Goal: Task Accomplishment & Management: Complete application form

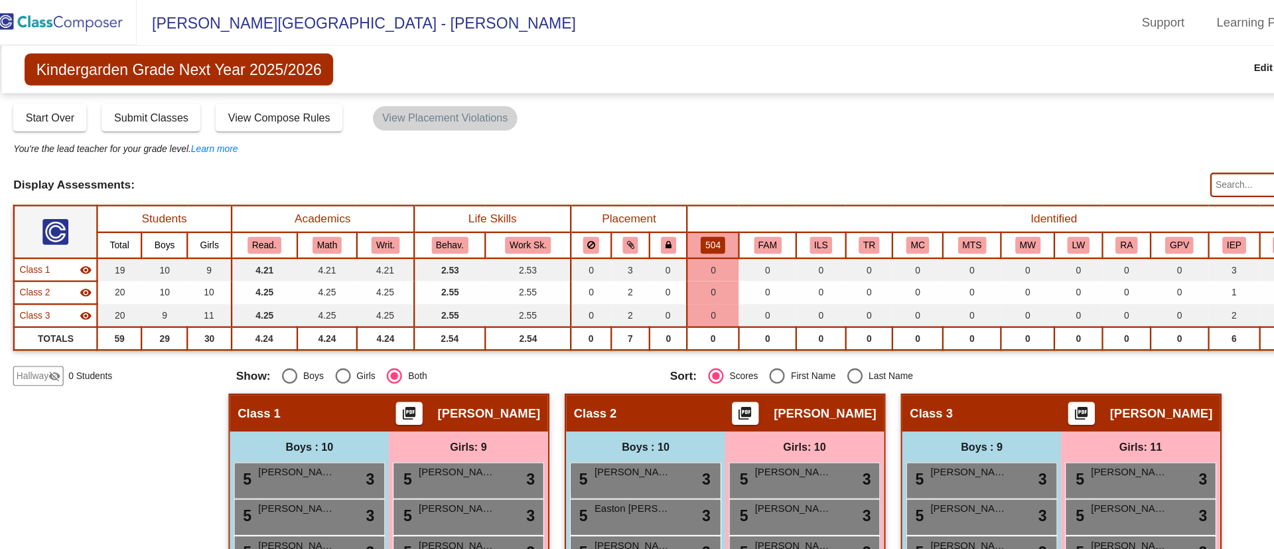
click at [14, 183] on mat-sidenav-content "Kindergarden Grade Next Year 2025/2026 Edit Composition Off On Incoming Digital…" at bounding box center [637, 294] width 1274 height 509
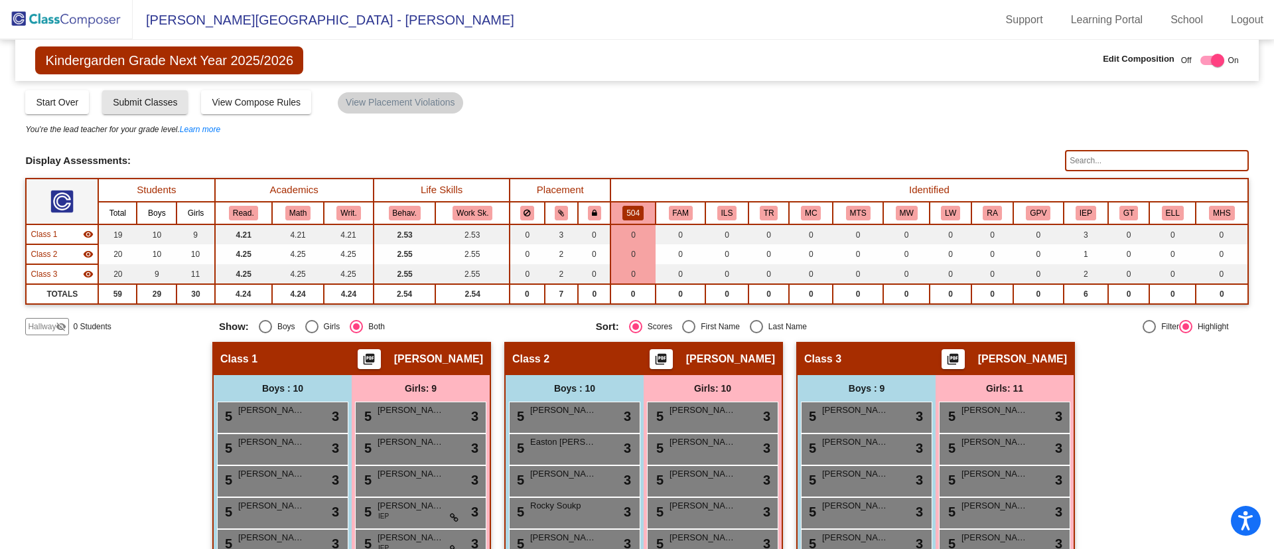
click at [127, 109] on button "Submit Classes" at bounding box center [145, 102] width 86 height 24
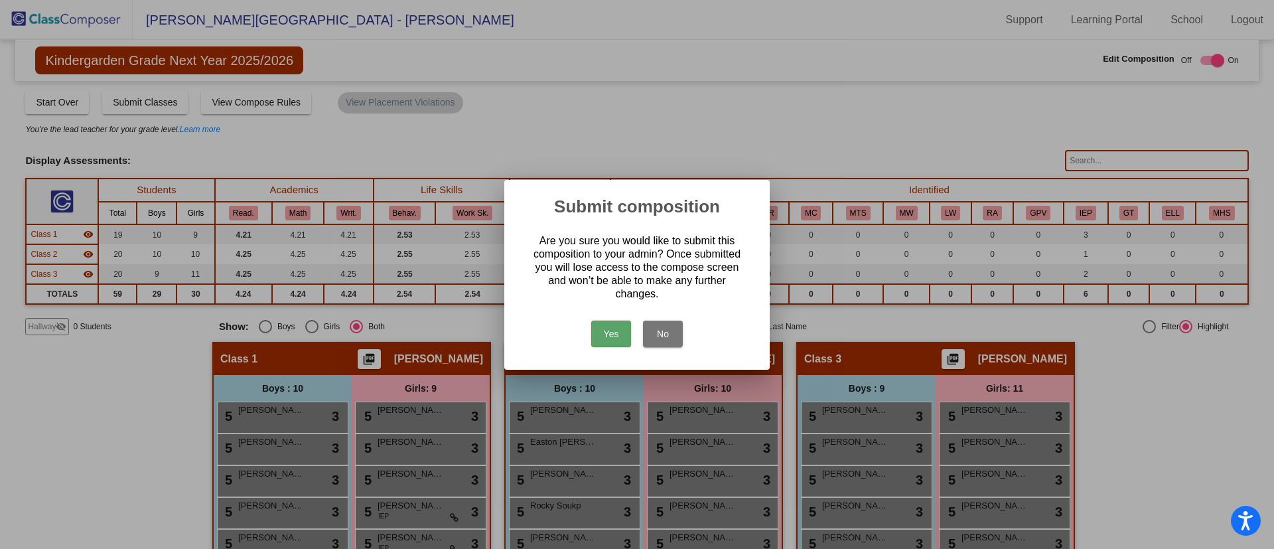
click at [605, 336] on button "Yes" at bounding box center [611, 334] width 40 height 27
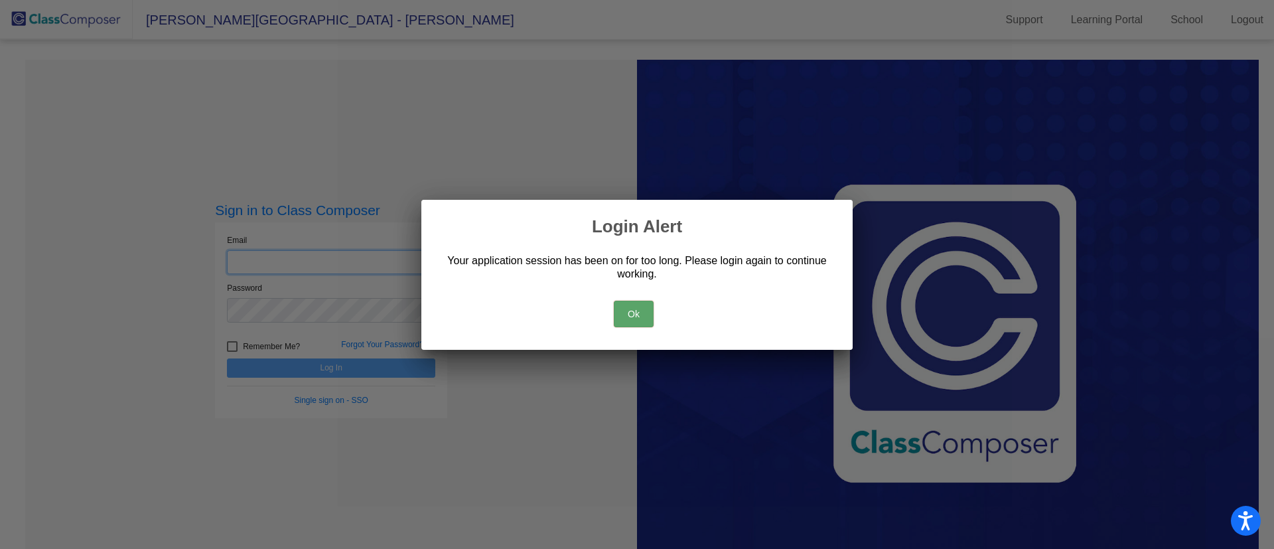
type input "mhampton@psdschools.org"
click at [633, 315] on button "Ok" at bounding box center [634, 314] width 40 height 27
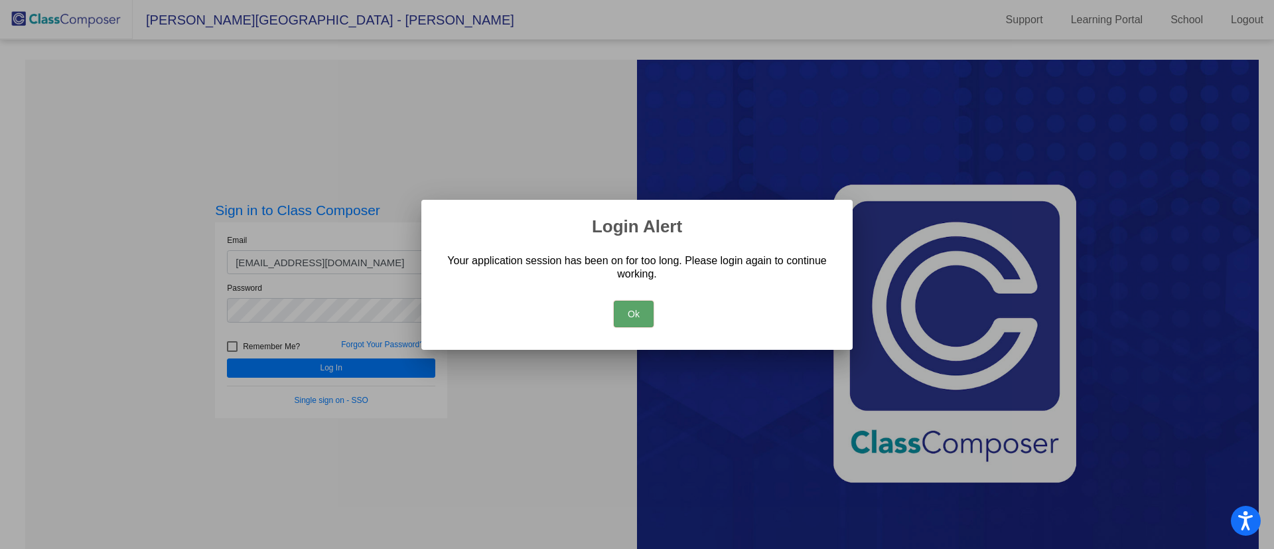
click at [626, 316] on button "Ok" at bounding box center [634, 314] width 40 height 27
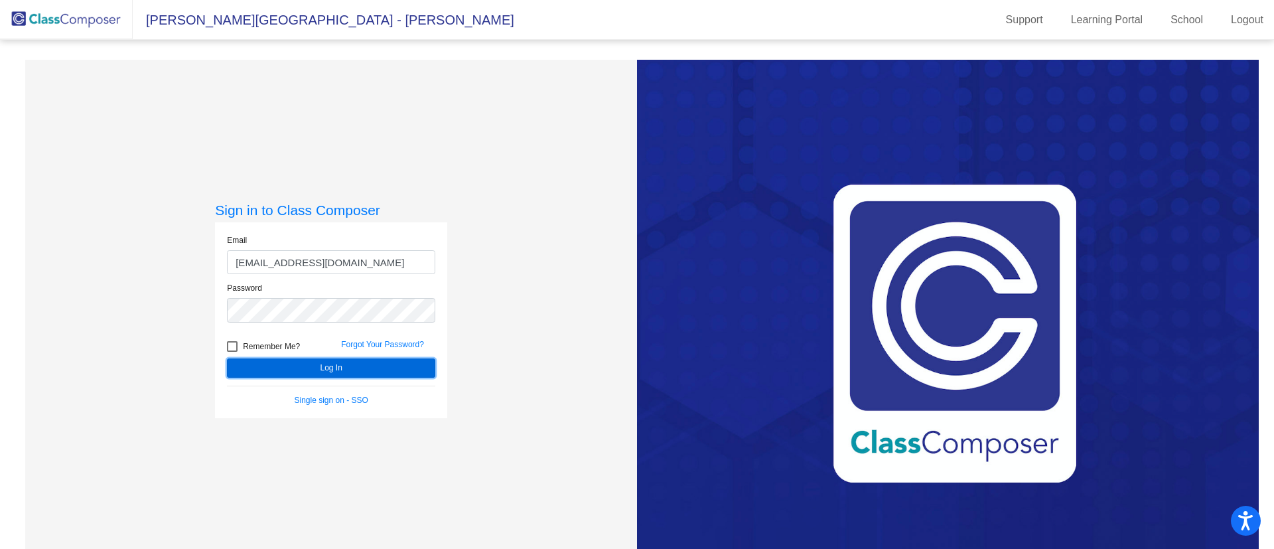
click at [356, 371] on button "Log In" at bounding box center [331, 367] width 208 height 19
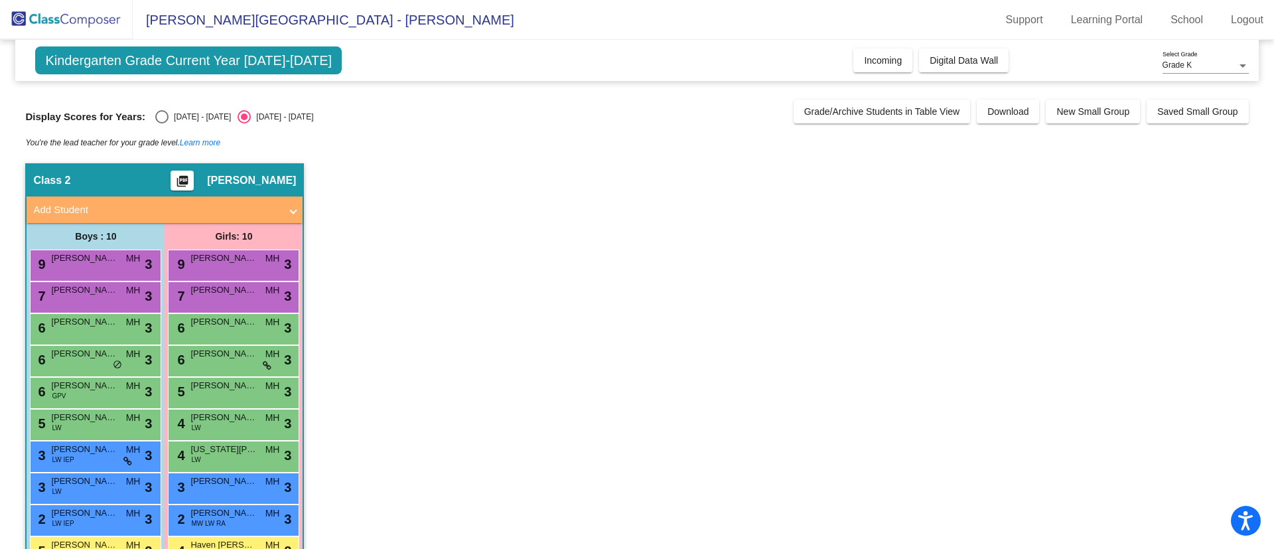
click at [889, 64] on span "Incoming" at bounding box center [883, 60] width 38 height 11
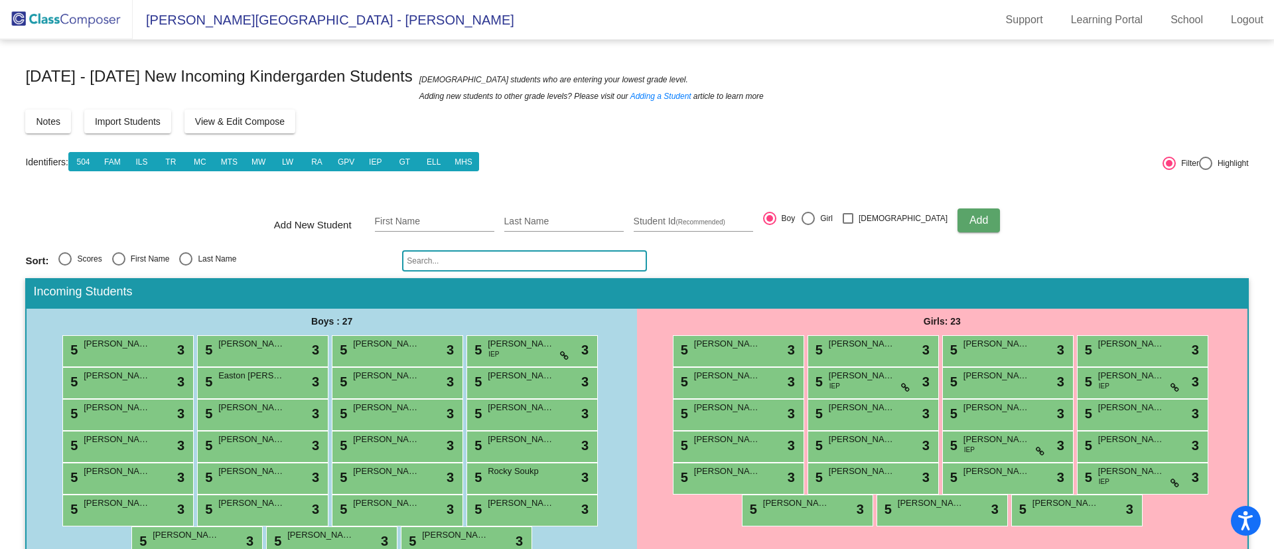
click at [267, 121] on span "View & Edit Compose" at bounding box center [240, 121] width 90 height 11
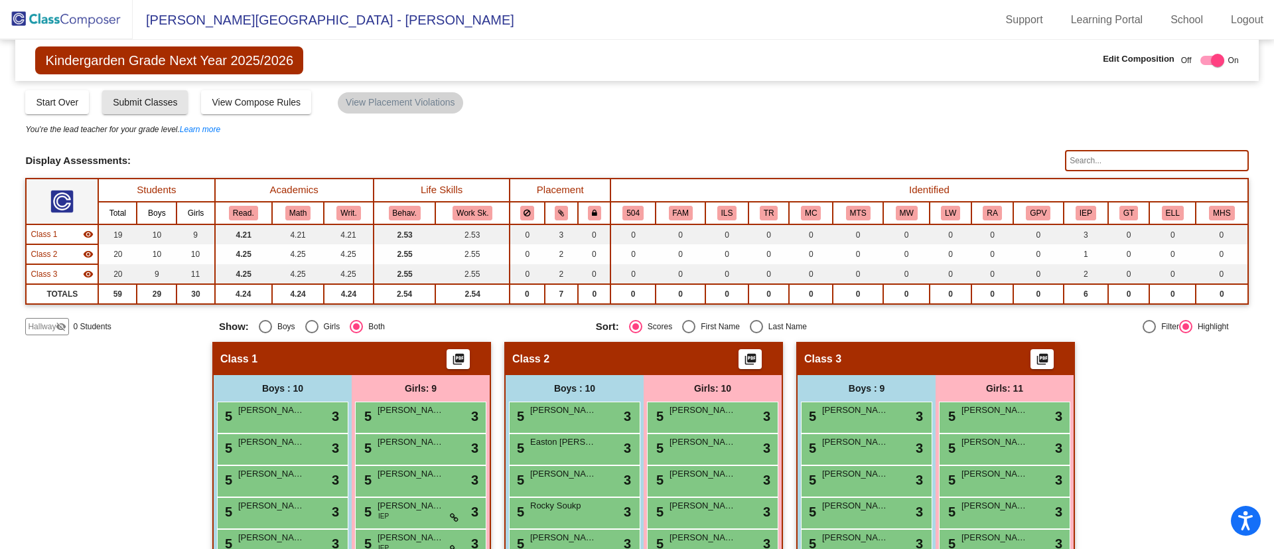
click at [131, 105] on span "Submit Classes" at bounding box center [145, 102] width 64 height 11
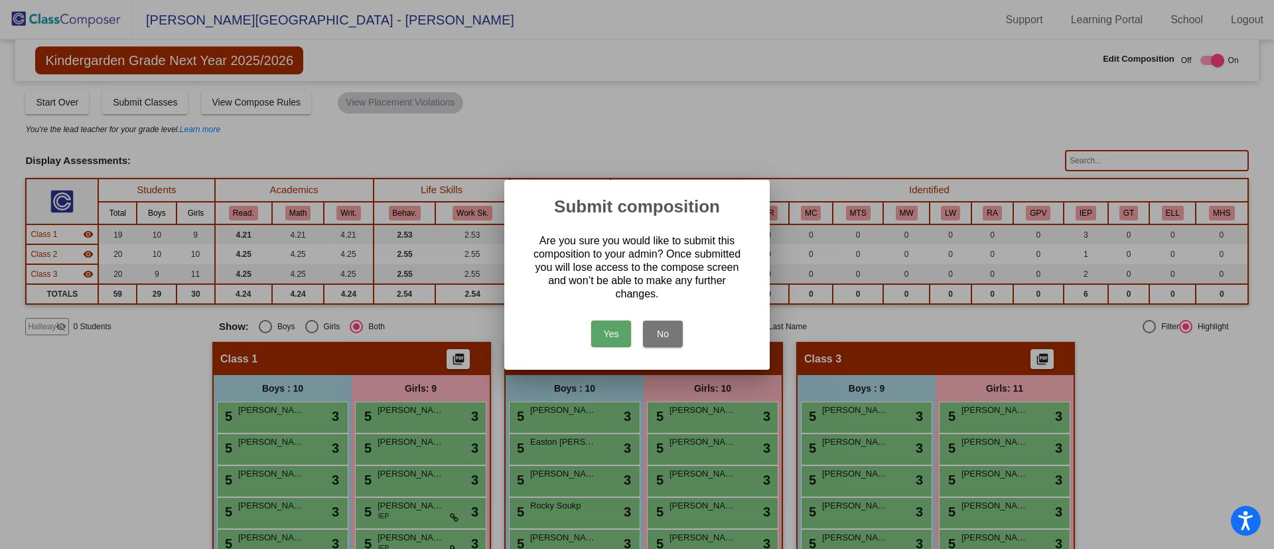
click at [613, 338] on button "Yes" at bounding box center [611, 334] width 40 height 27
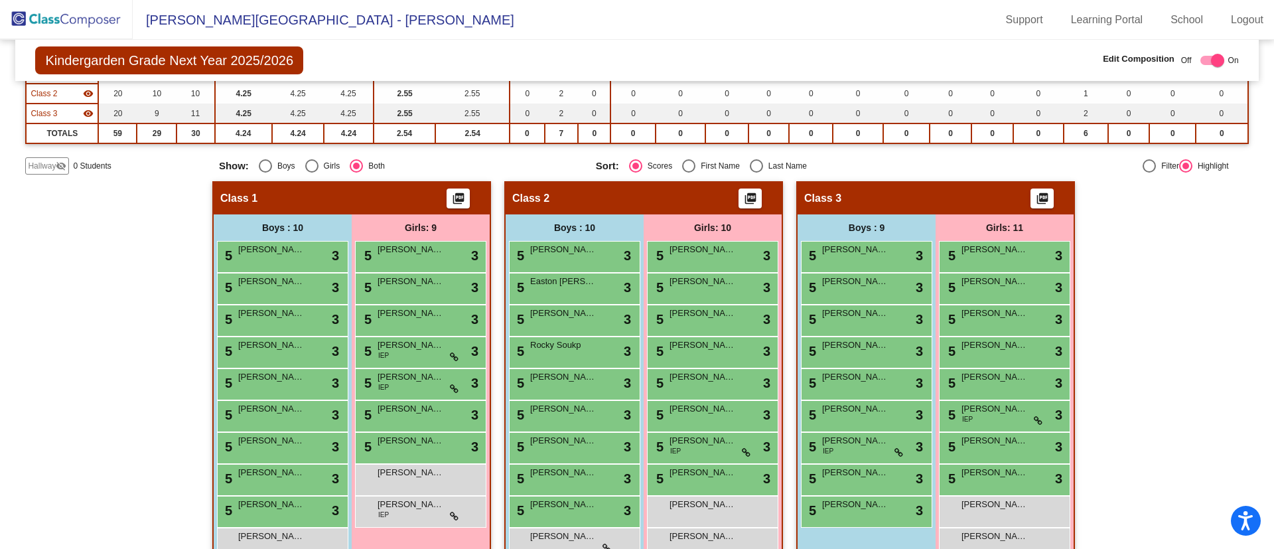
scroll to position [224, 0]
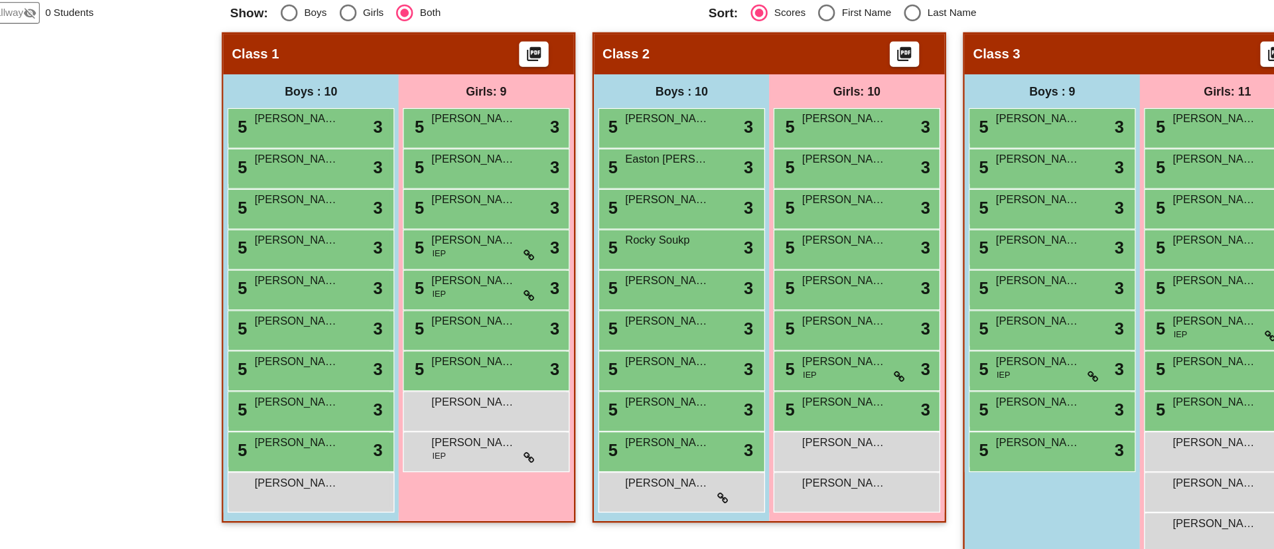
scroll to position [200, 0]
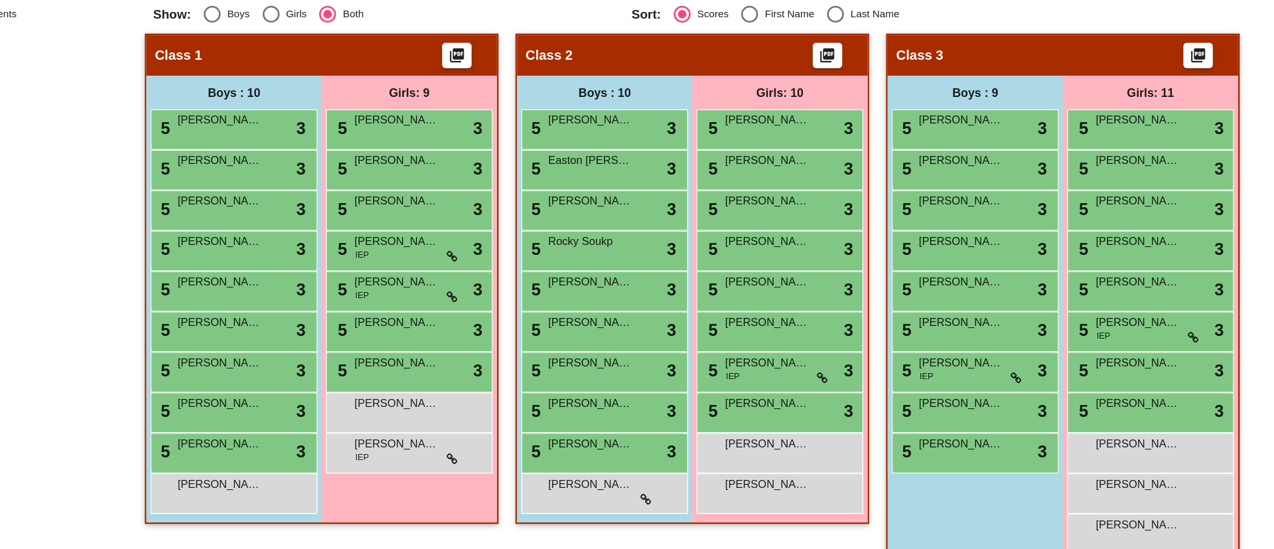
click at [828, 473] on div "5 [PERSON_NAME] lock do_not_disturb_alt 3" at bounding box center [865, 470] width 127 height 27
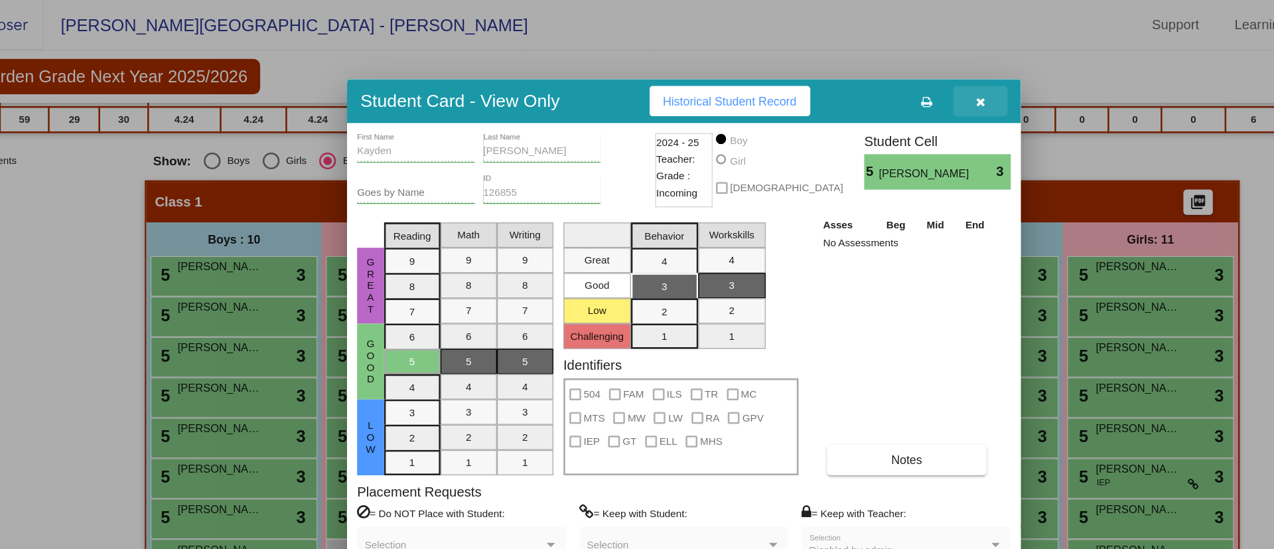
click at [869, 76] on icon "button" at bounding box center [870, 80] width 7 height 9
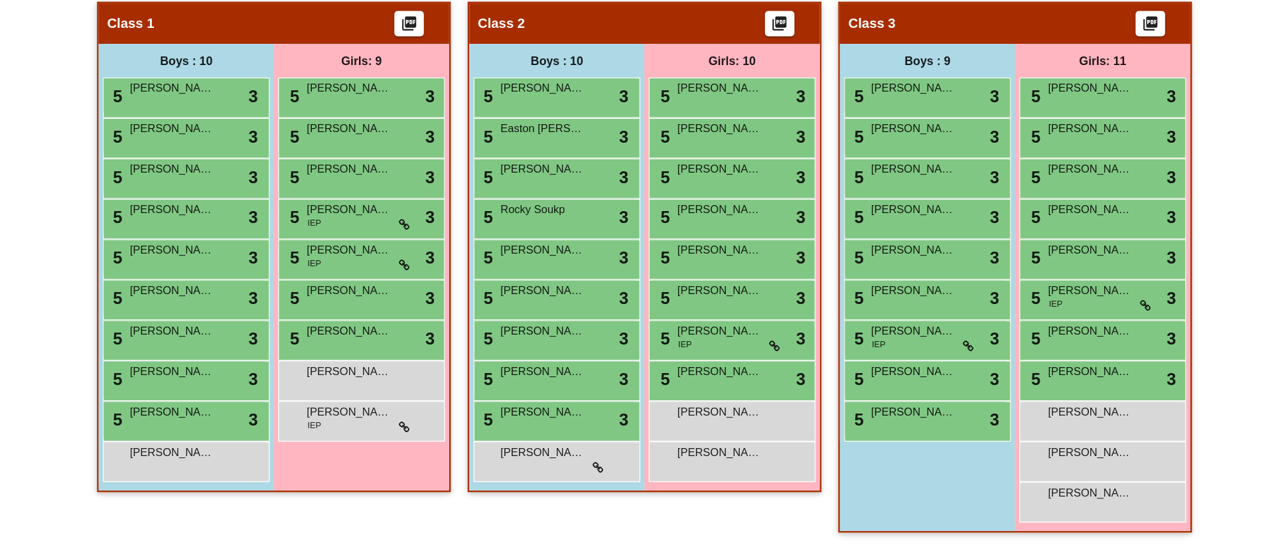
scroll to position [0, 0]
